Goal: Task Accomplishment & Management: Manage account settings

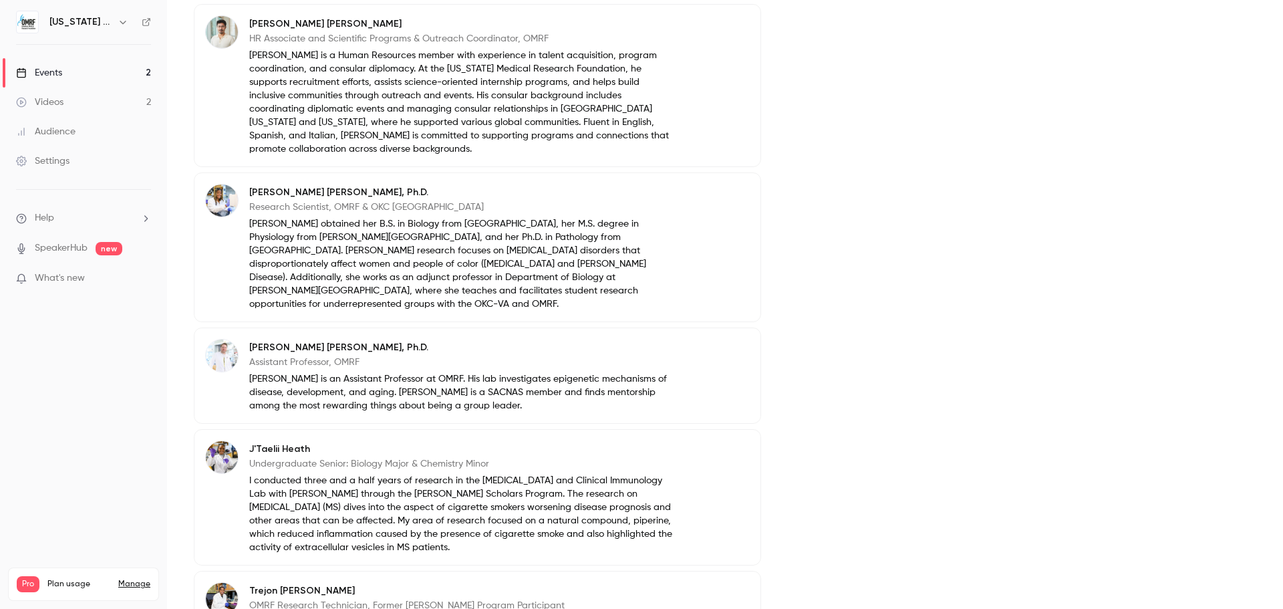
scroll to position [601, 0]
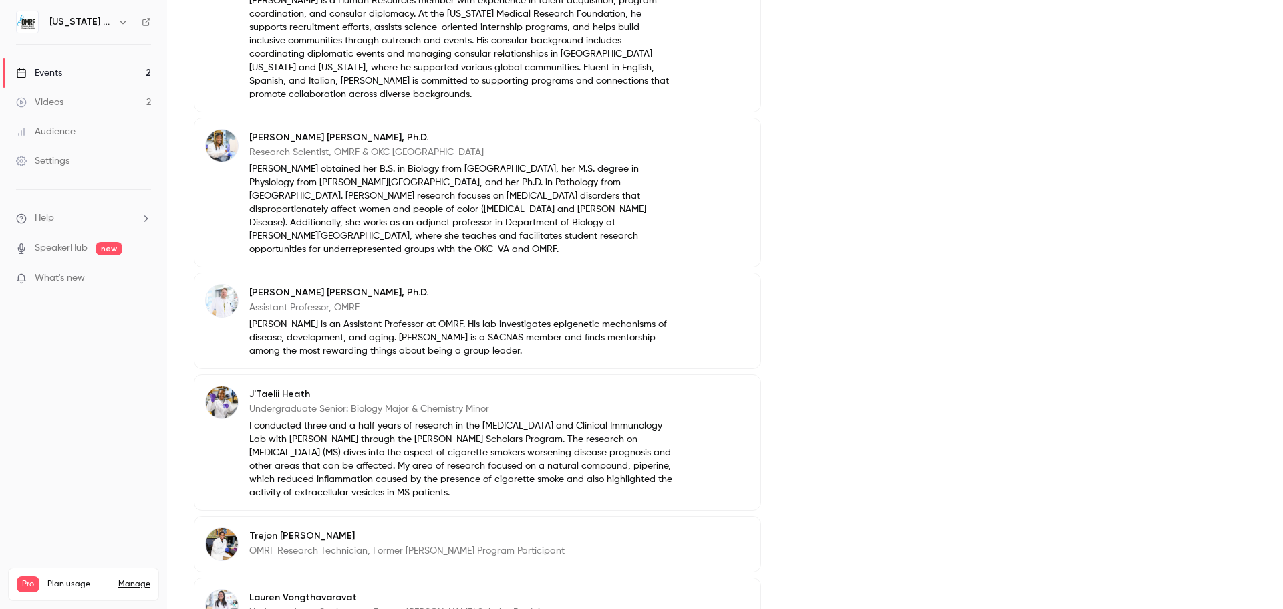
click at [715, 284] on button "Edit" at bounding box center [725, 294] width 49 height 21
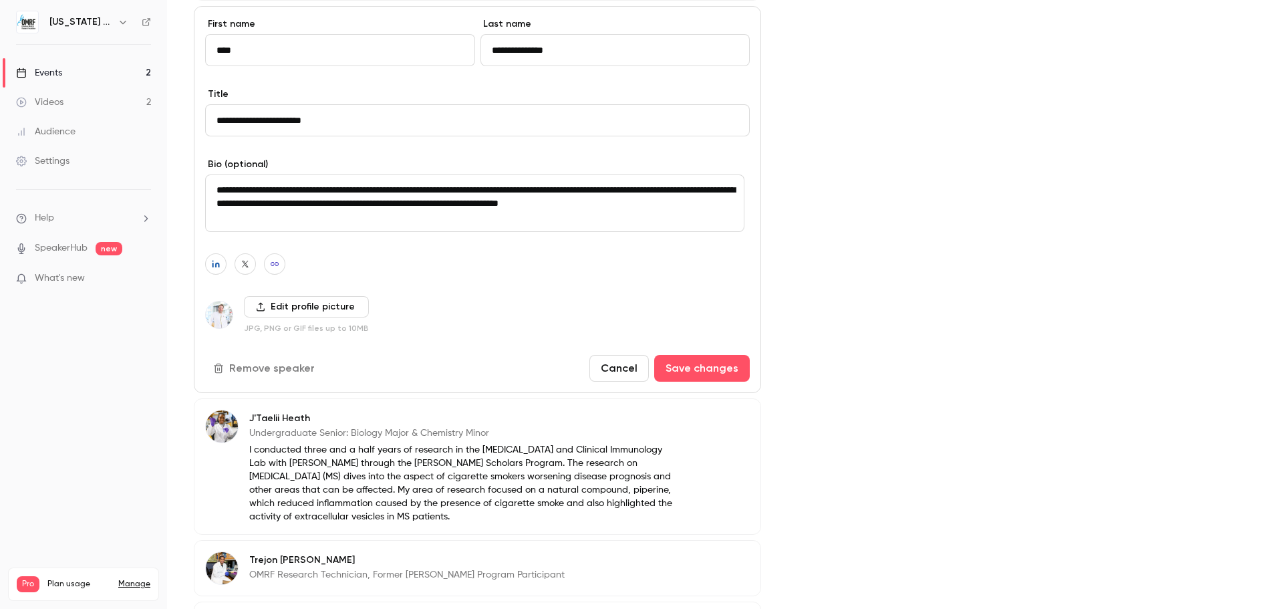
scroll to position [869, 0]
click at [276, 354] on button "Remove speaker" at bounding box center [265, 367] width 120 height 27
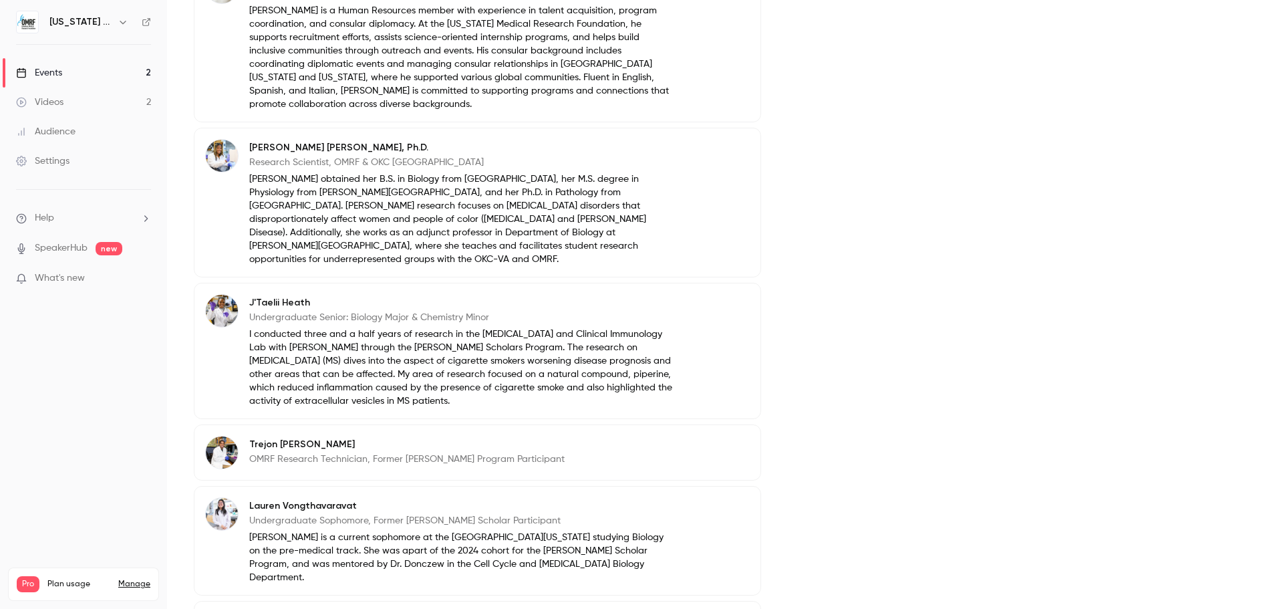
scroll to position [610, 0]
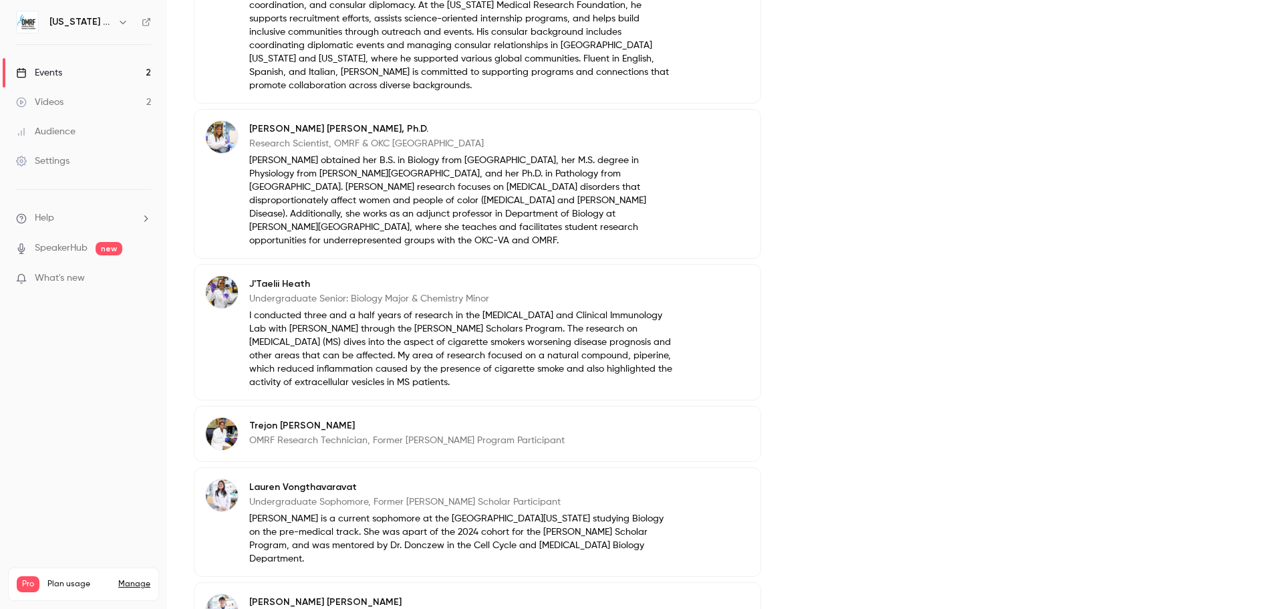
click at [710, 279] on button "Edit" at bounding box center [725, 285] width 49 height 21
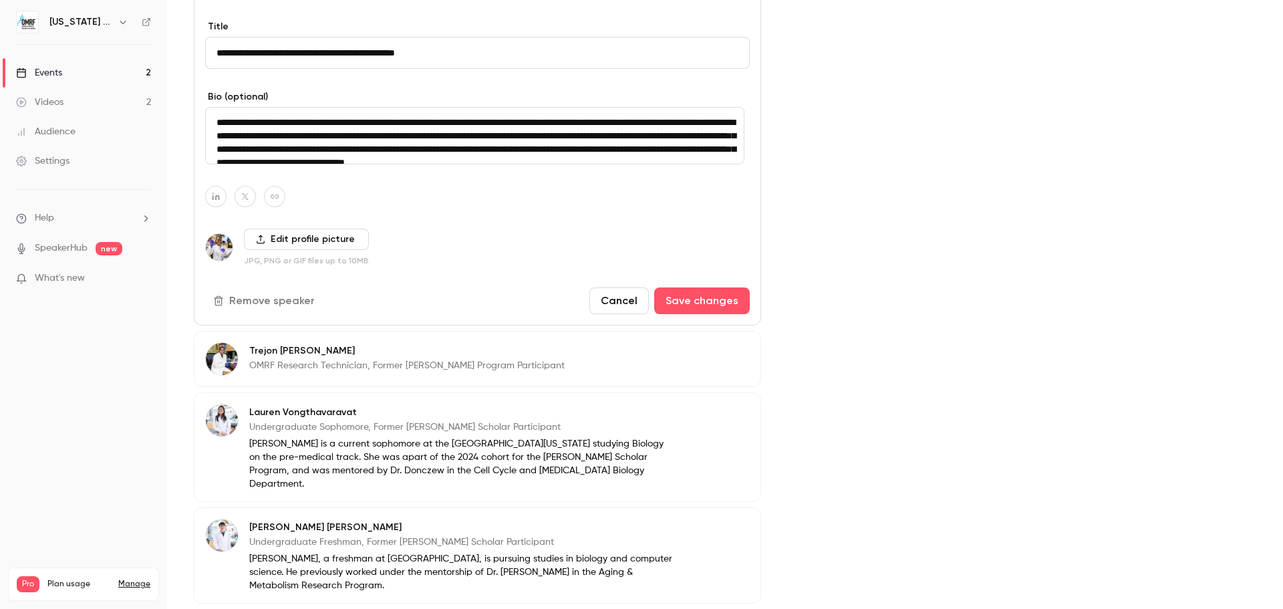
scroll to position [944, 0]
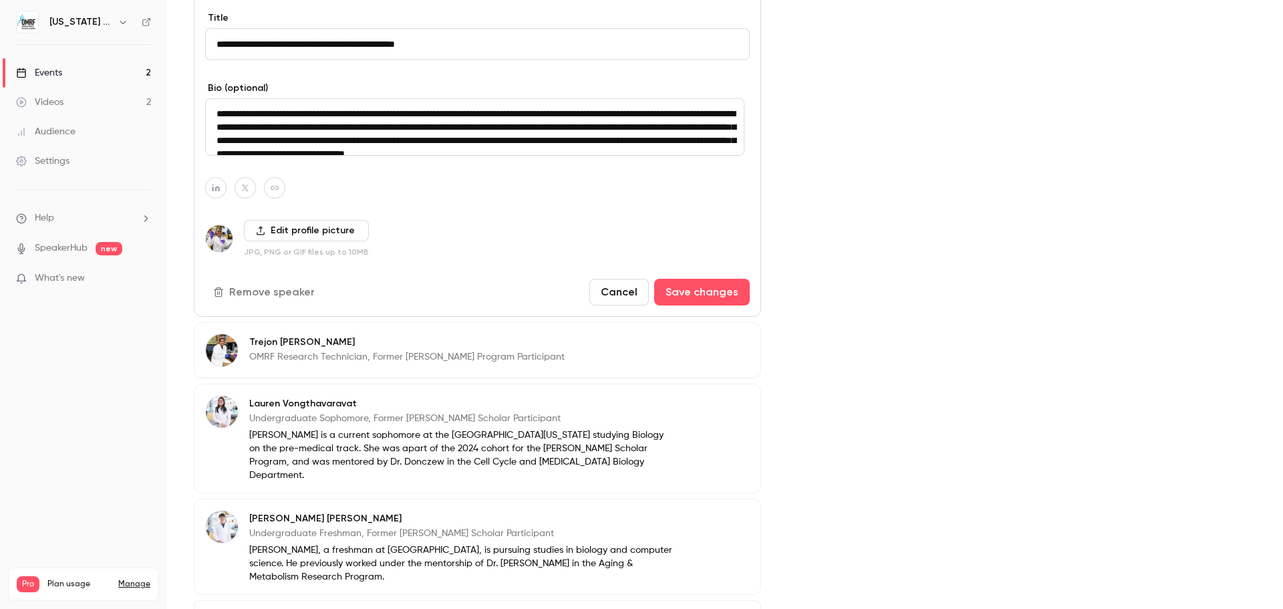
click at [283, 279] on button "Remove speaker" at bounding box center [265, 292] width 120 height 27
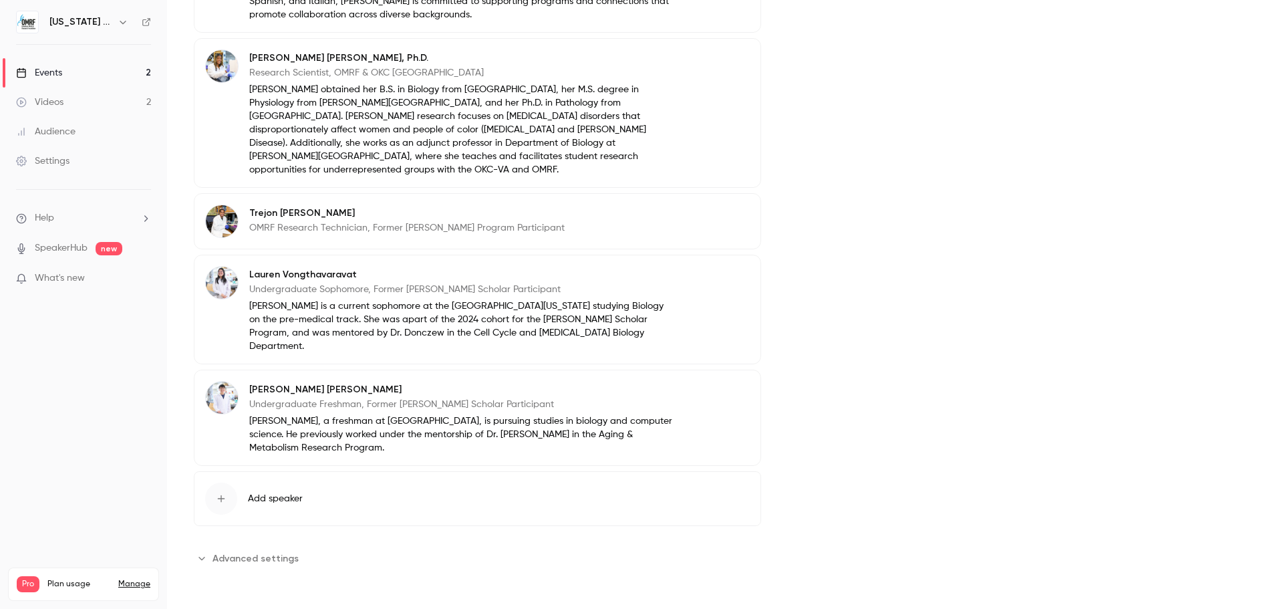
scroll to position [552, 0]
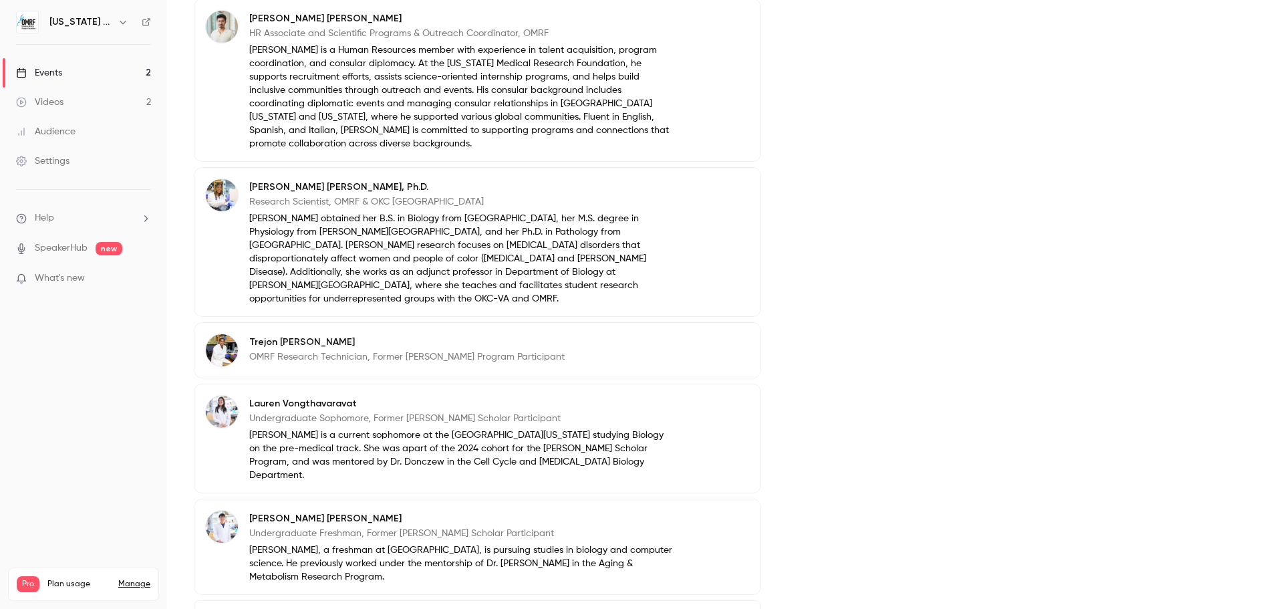
click at [710, 339] on icon "button" at bounding box center [712, 344] width 11 height 11
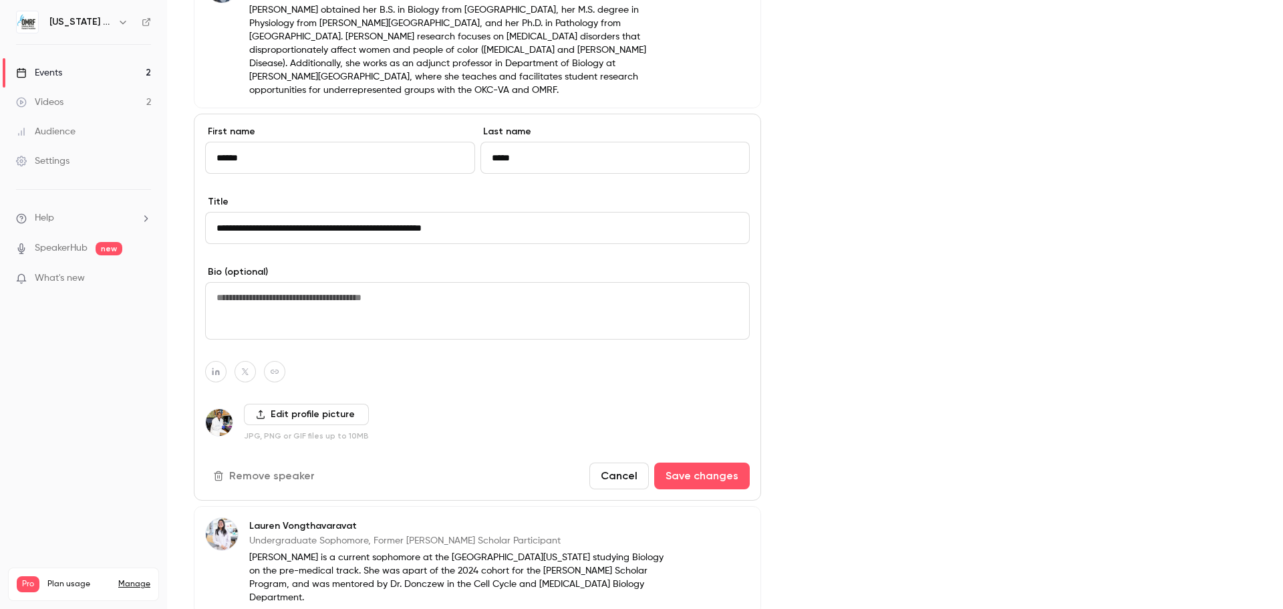
scroll to position [819, 0]
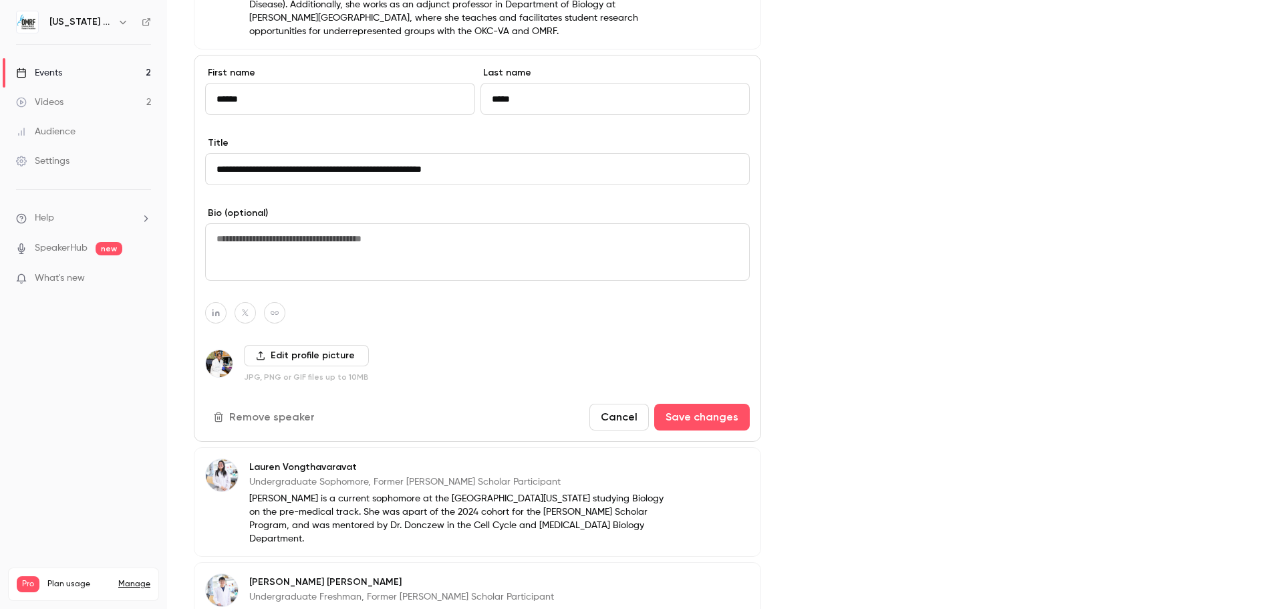
click at [269, 404] on button "Remove speaker" at bounding box center [265, 417] width 120 height 27
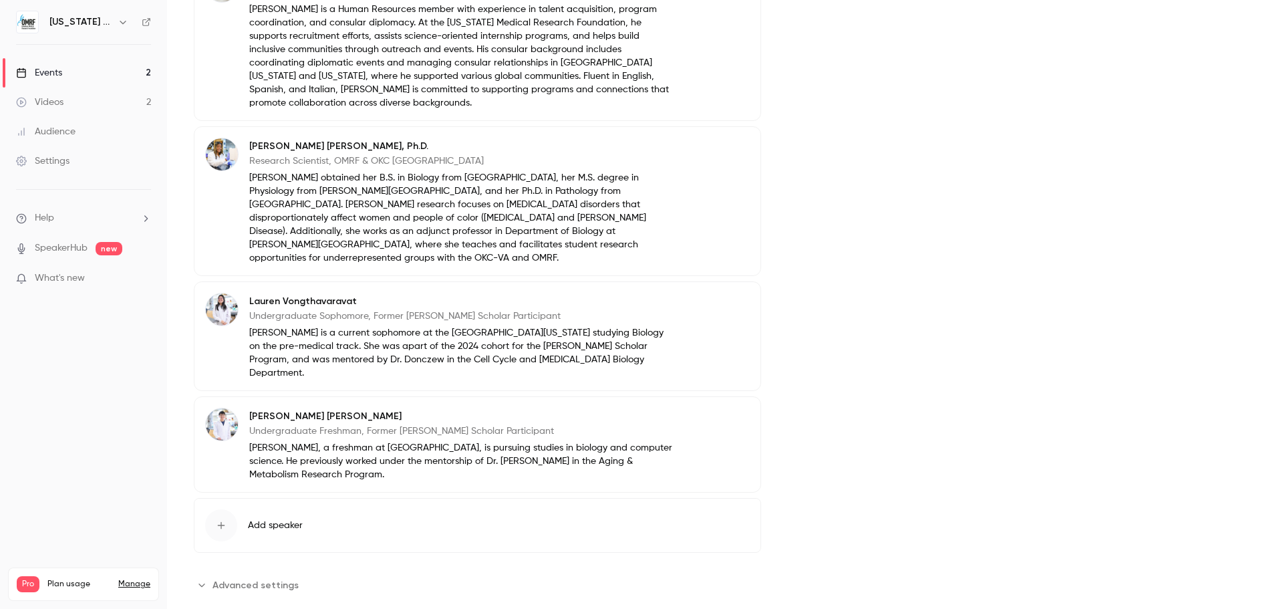
click at [712, 298] on icon "button" at bounding box center [712, 303] width 11 height 11
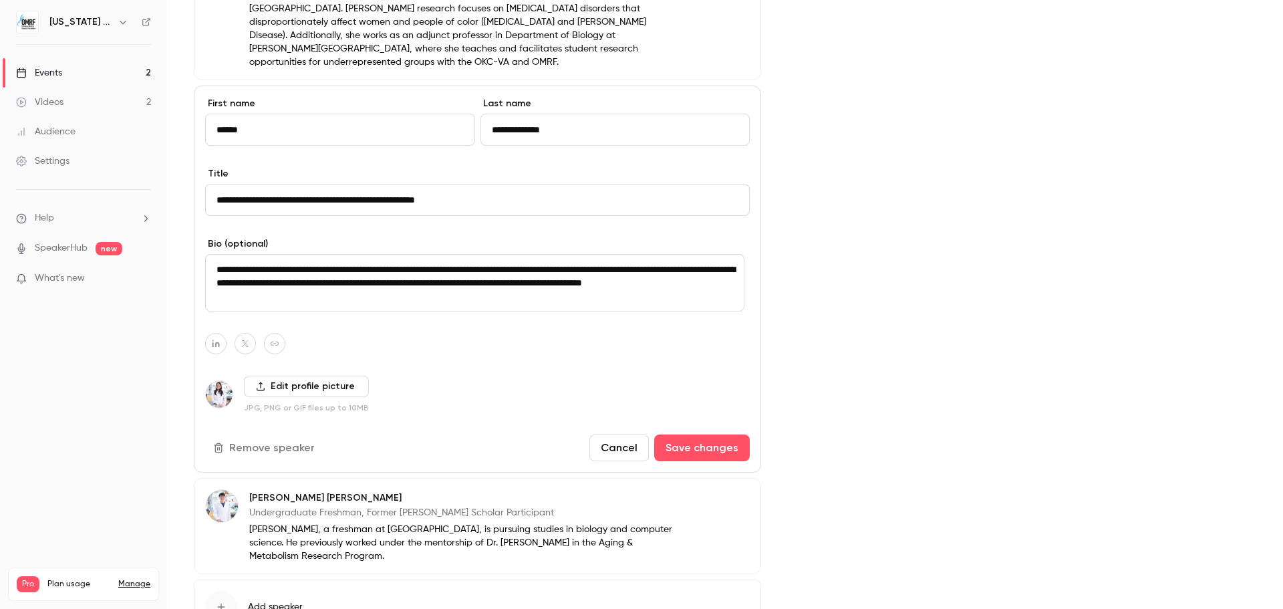
scroll to position [860, 0]
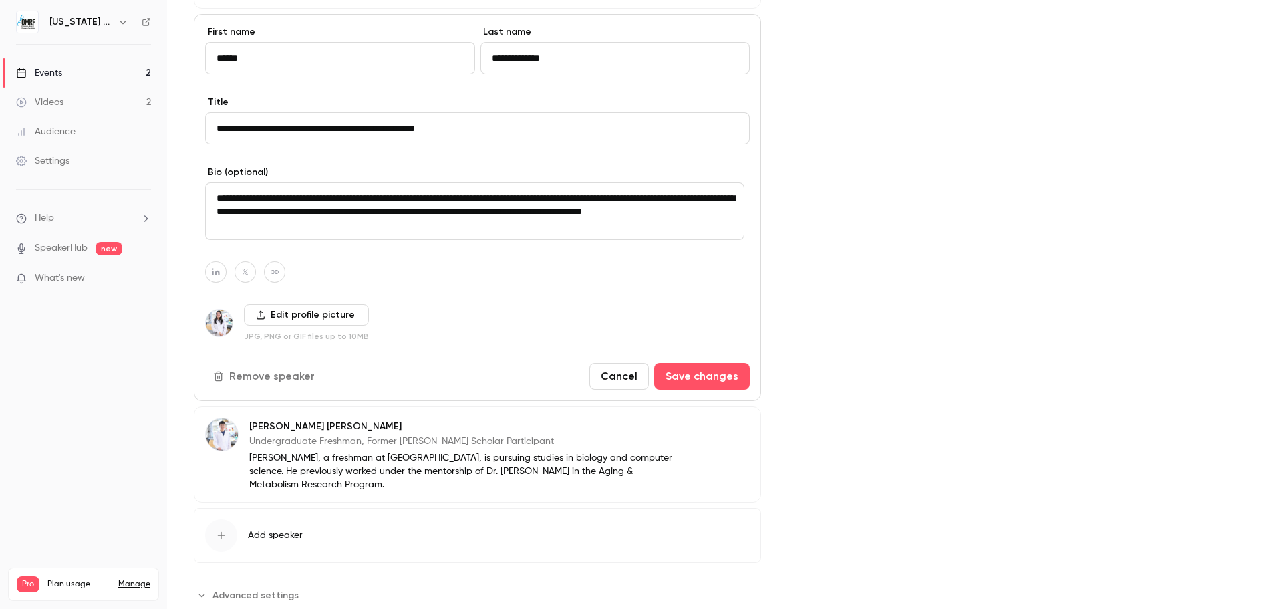
click at [263, 363] on button "Remove speaker" at bounding box center [265, 376] width 120 height 27
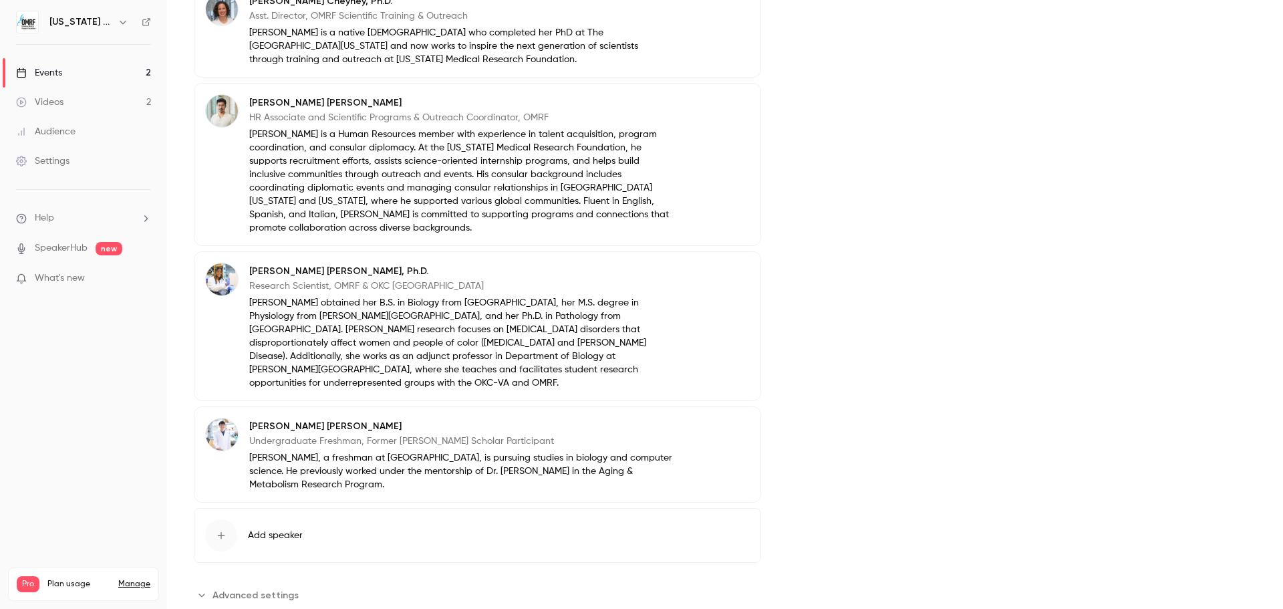
click at [721, 418] on button "Edit" at bounding box center [725, 428] width 49 height 21
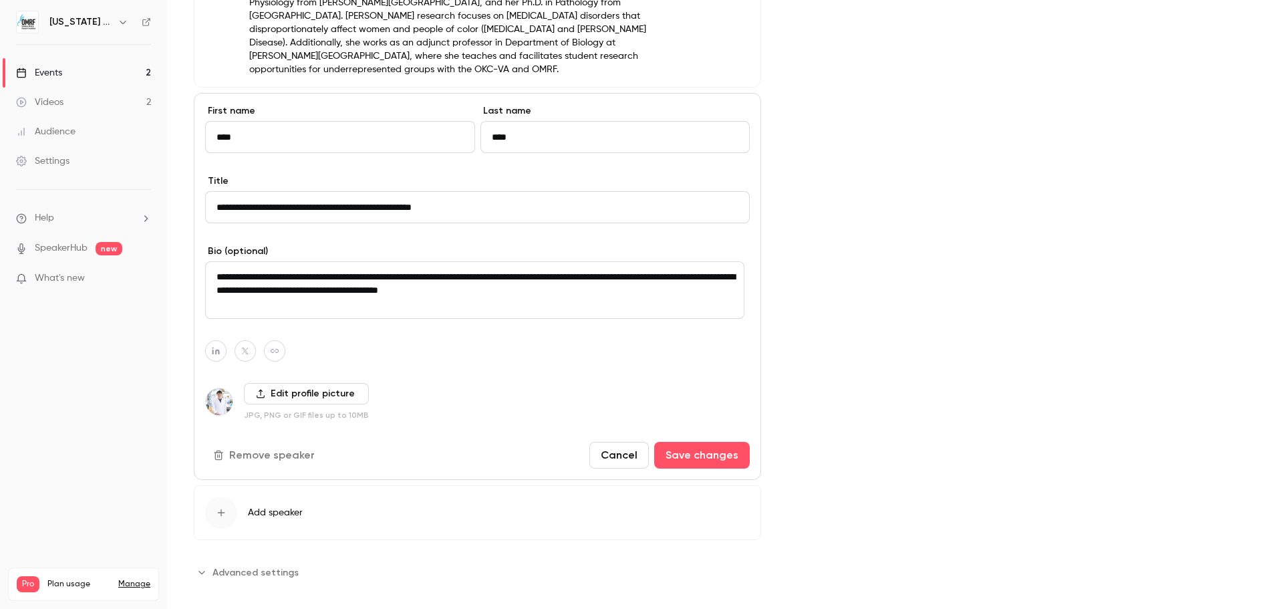
scroll to position [782, 0]
click at [274, 441] on button "Remove speaker" at bounding box center [265, 454] width 120 height 27
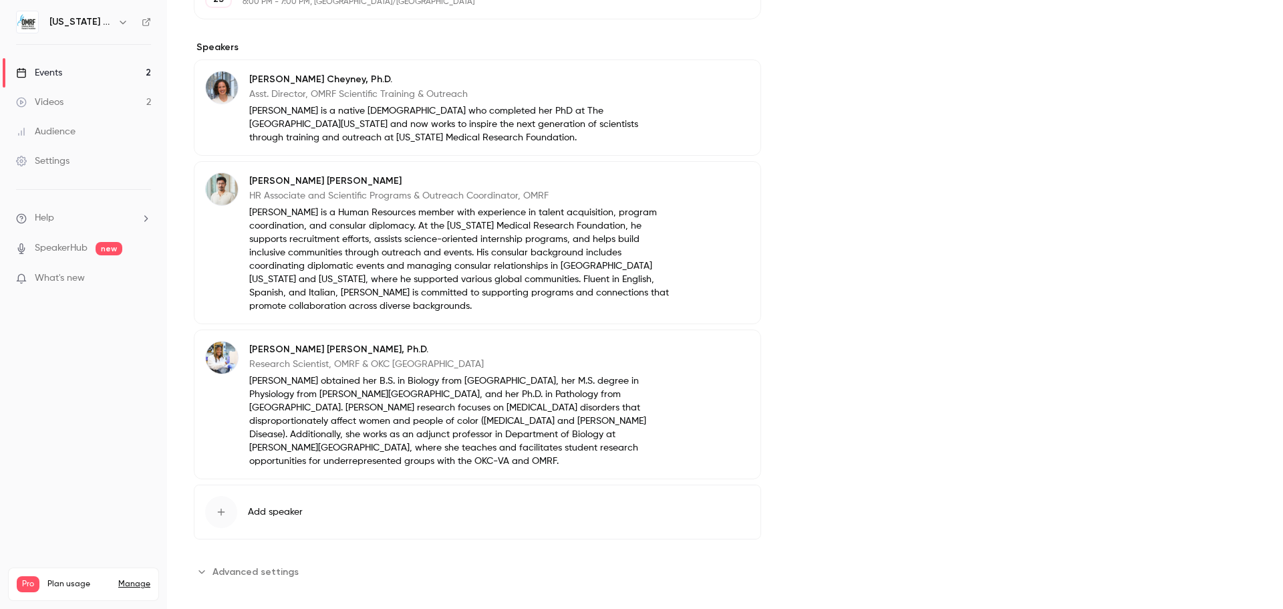
click at [877, 426] on div "Cover image" at bounding box center [1036, 156] width 442 height 851
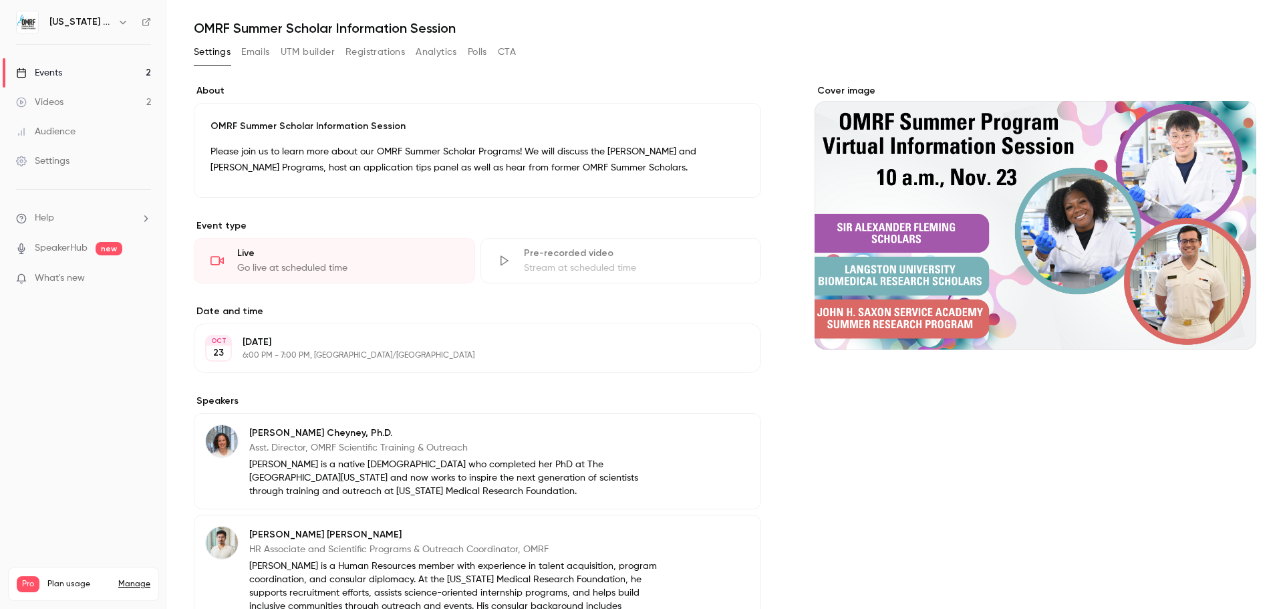
scroll to position [0, 0]
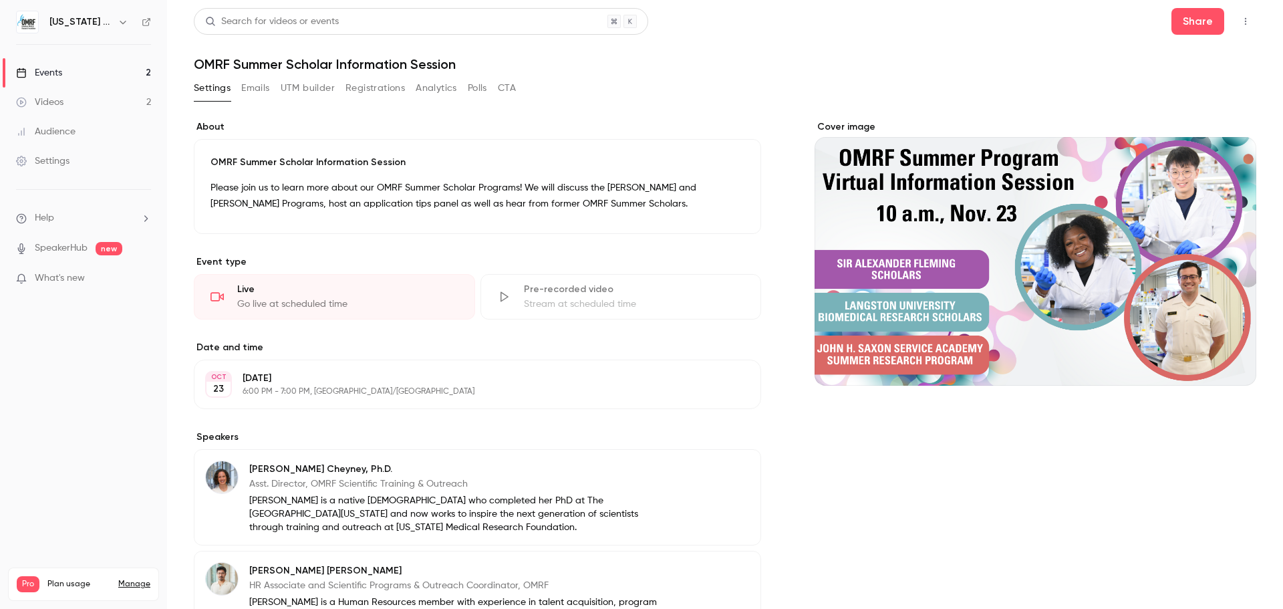
click at [76, 71] on link "Events 2" at bounding box center [83, 72] width 167 height 29
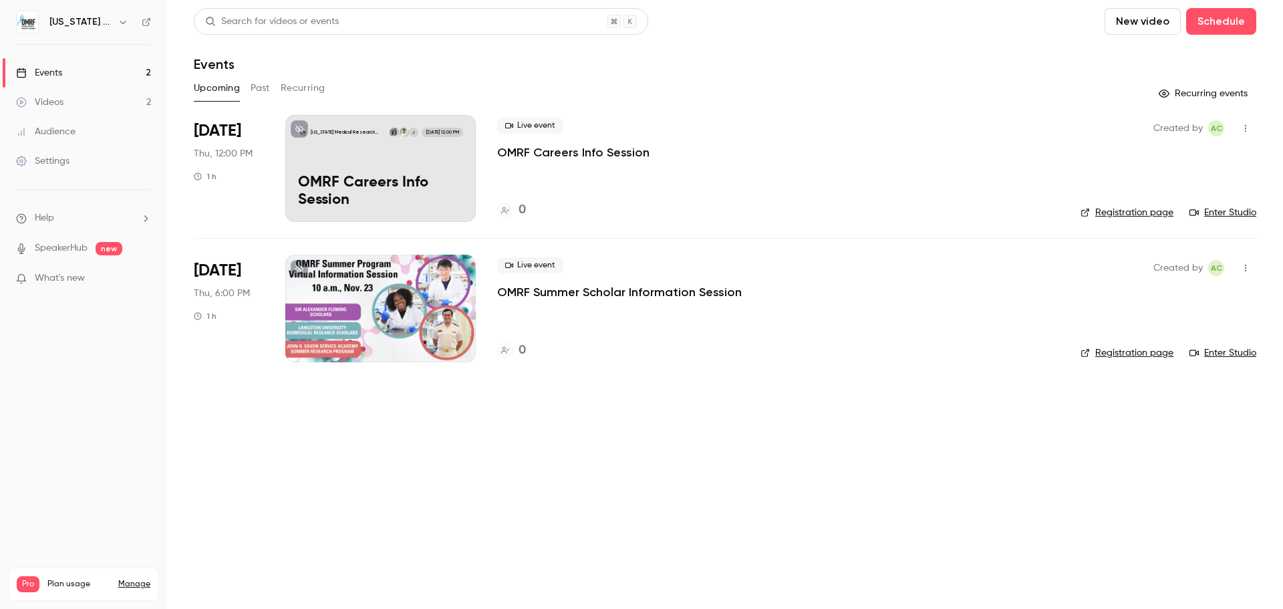
click at [390, 184] on p "OMRF Careers Info Session" at bounding box center [380, 191] width 165 height 35
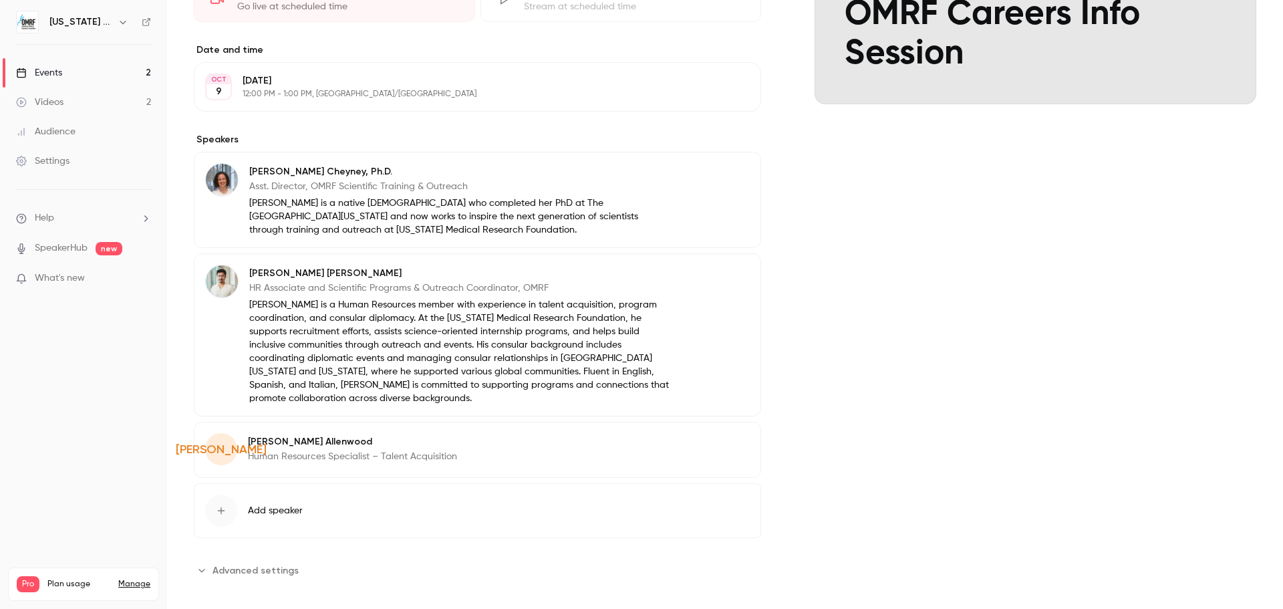
scroll to position [293, 0]
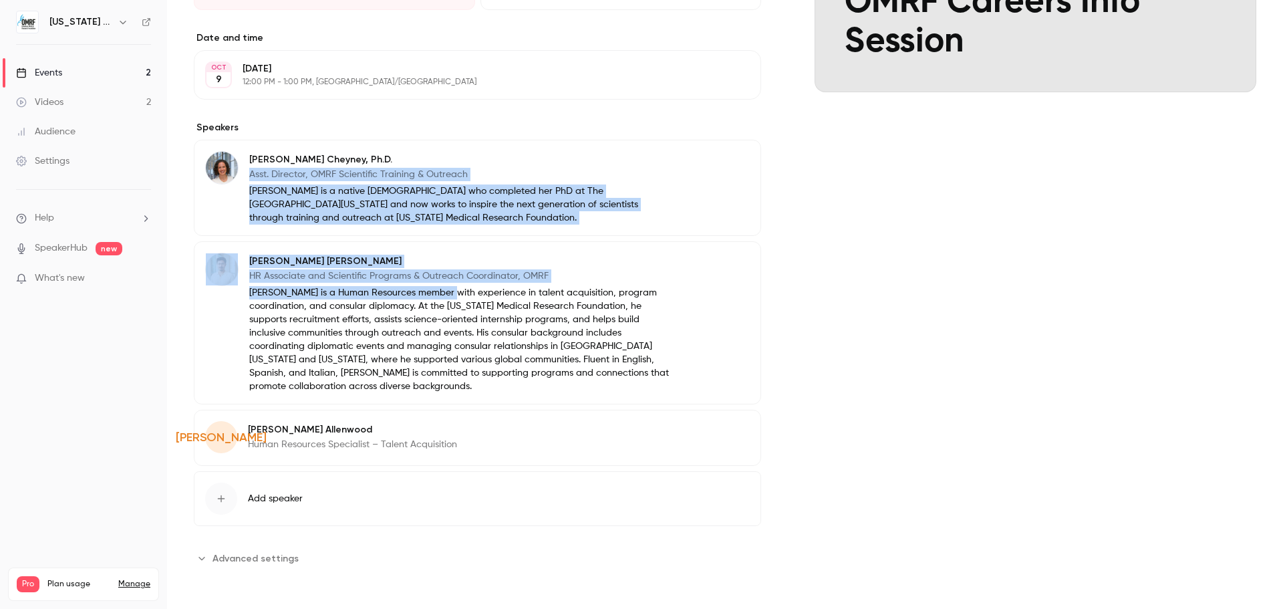
drag, startPoint x: 445, startPoint y: 158, endPoint x: 438, endPoint y: 291, distance: 133.2
click at [438, 291] on div "[PERSON_NAME], Ph.D. Asst. Director, OMRF Scientific Training & Outreach [PERSO…" at bounding box center [477, 303] width 567 height 326
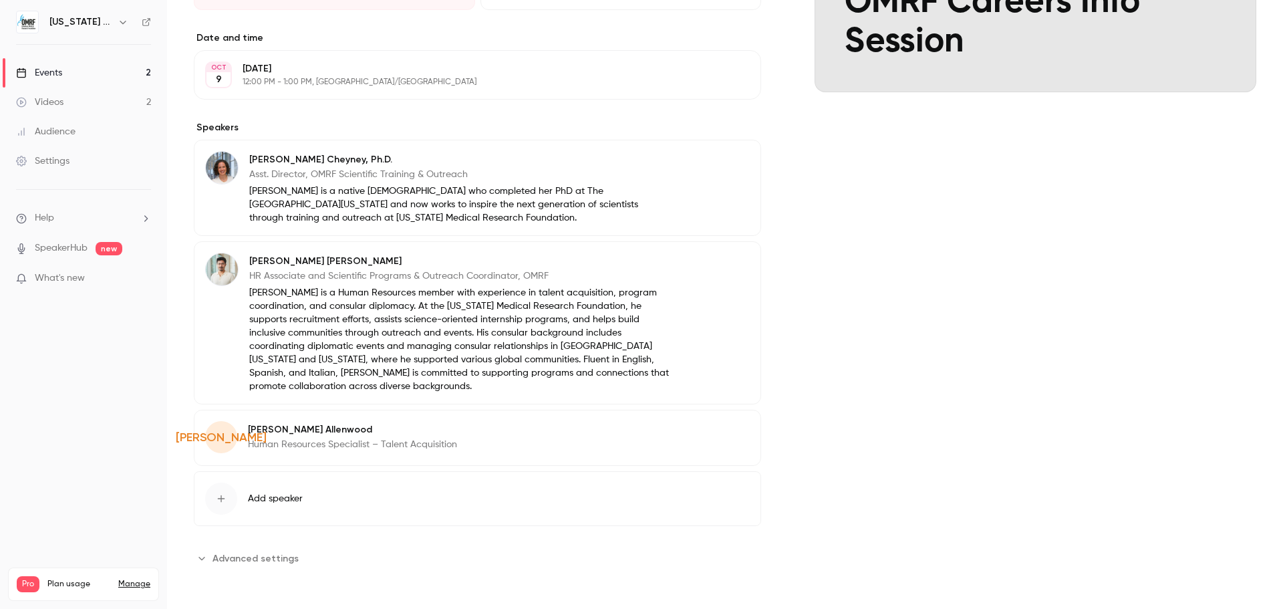
click at [959, 317] on div "Cover image [US_STATE] Medical Research Foundation J [DATE] 12:00 PM OMRF Caree…" at bounding box center [1036, 198] width 442 height 742
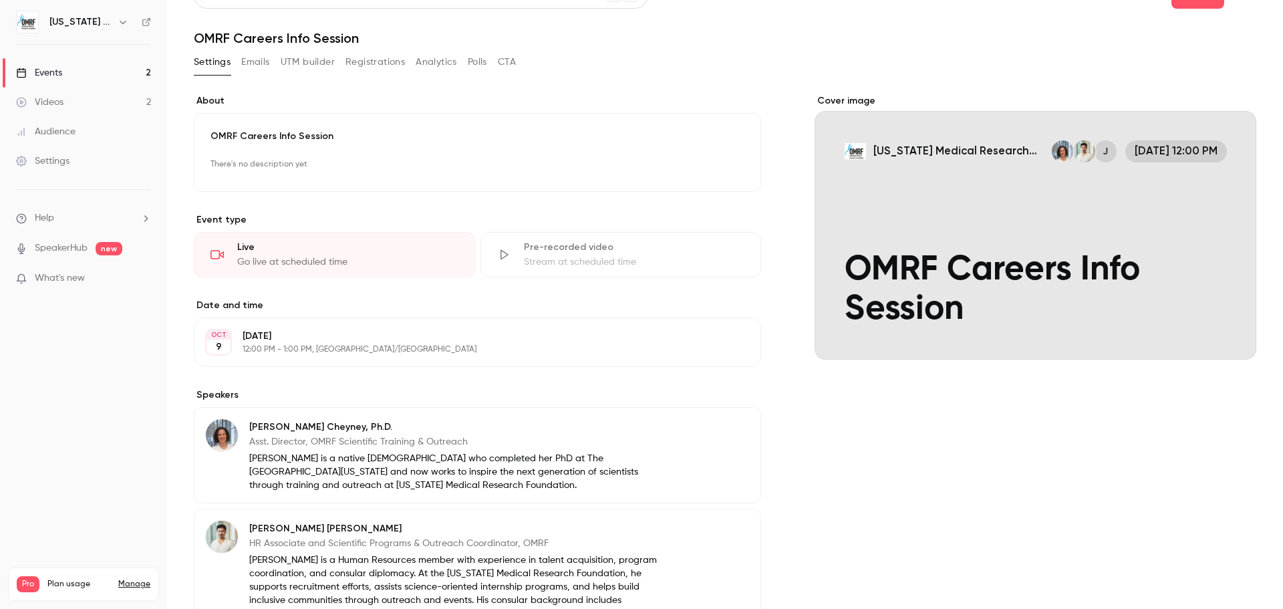
scroll to position [0, 0]
